Goal: Find contact information: Find contact information

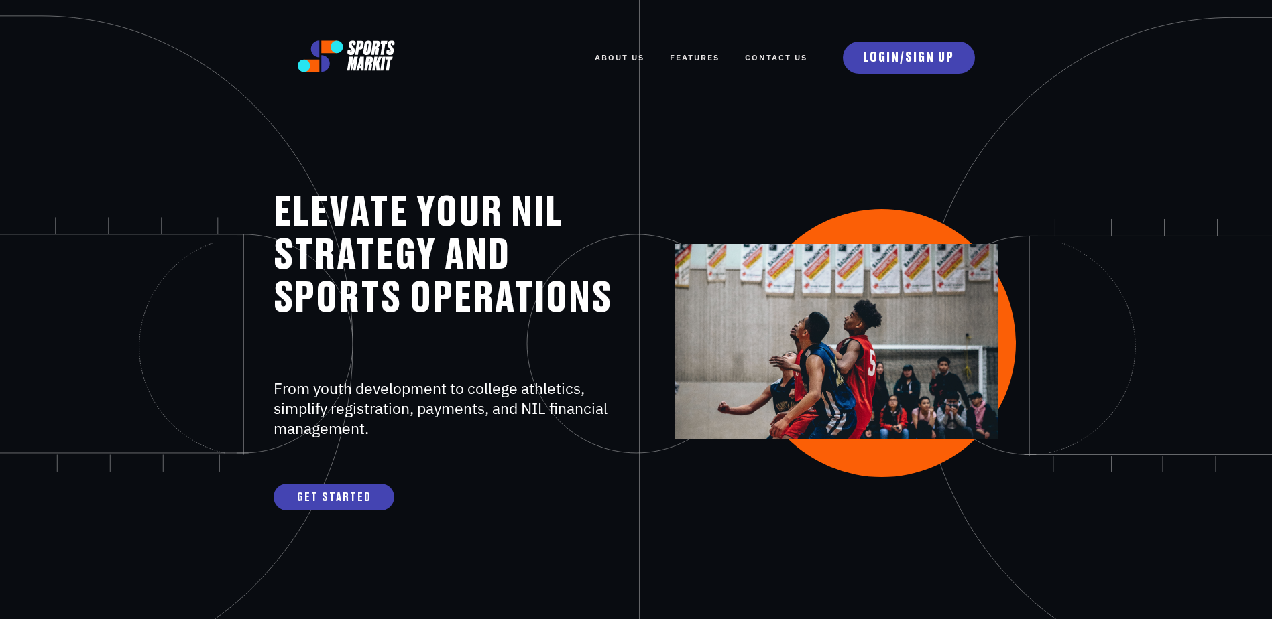
click at [800, 57] on link "Contact Us" at bounding box center [776, 57] width 62 height 29
